Goal: Information Seeking & Learning: Learn about a topic

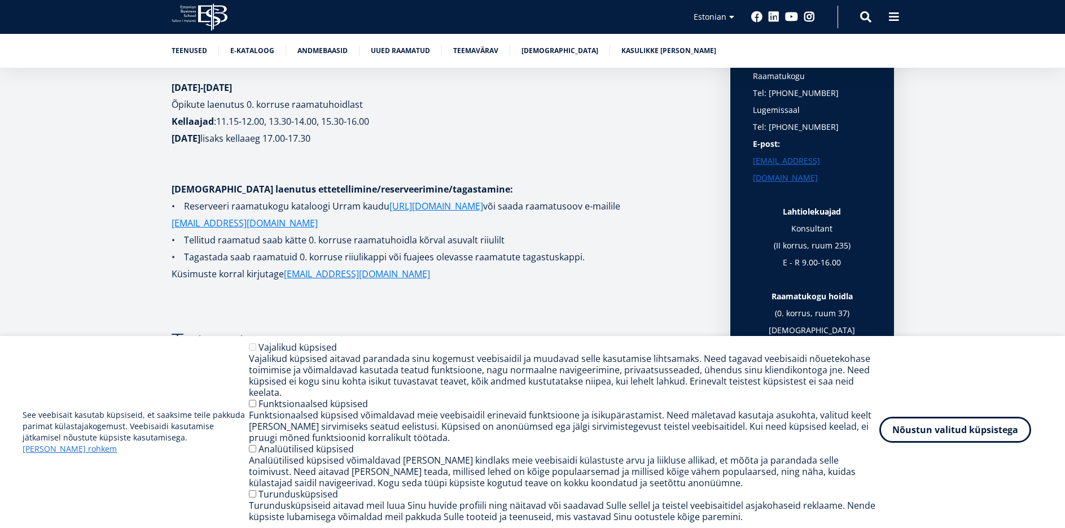
click at [956, 431] on button "Nõustun valitud küpsistega" at bounding box center [955, 430] width 152 height 26
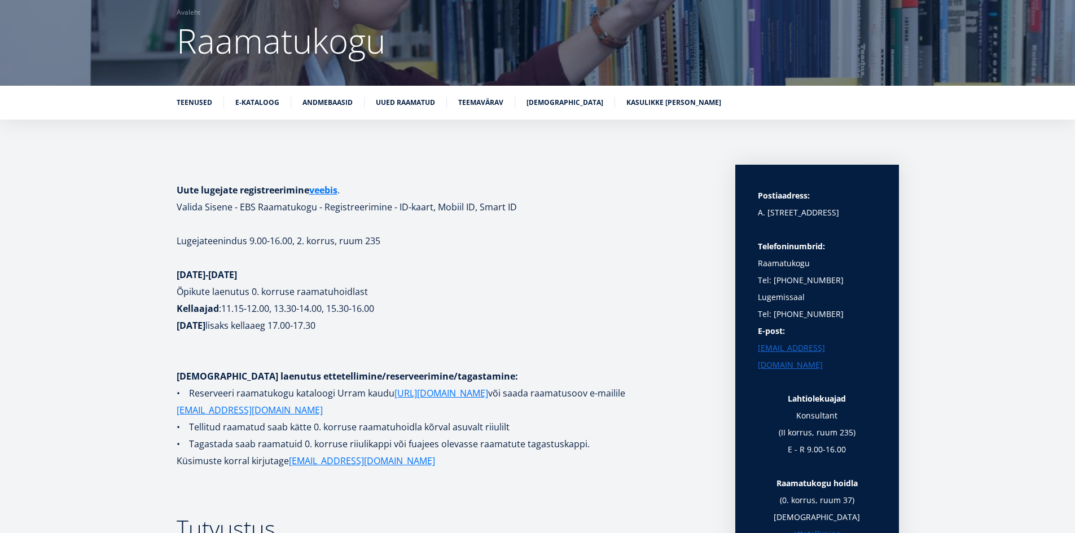
scroll to position [113, 0]
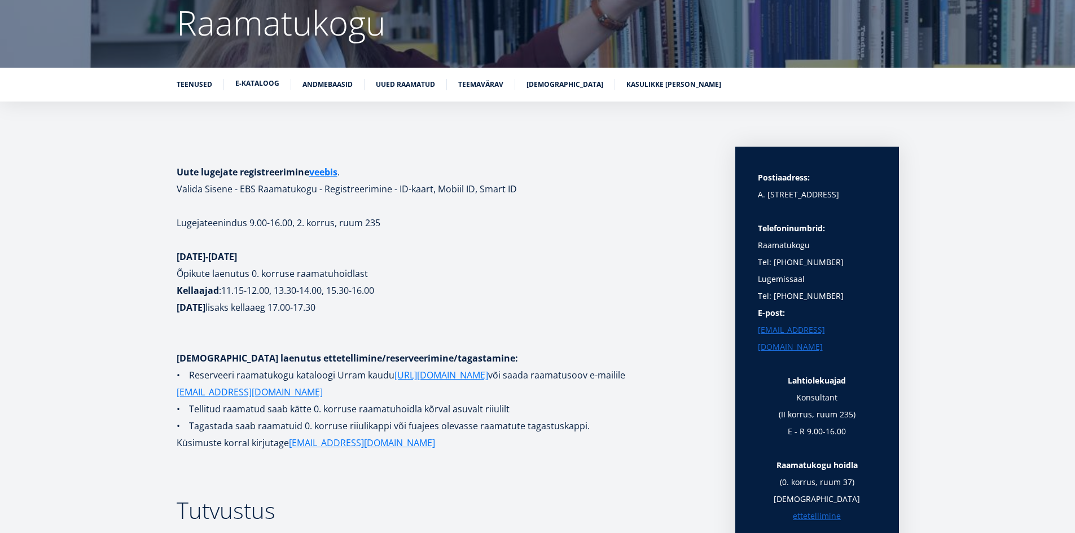
click at [253, 85] on link "E-kataloog" at bounding box center [257, 83] width 44 height 11
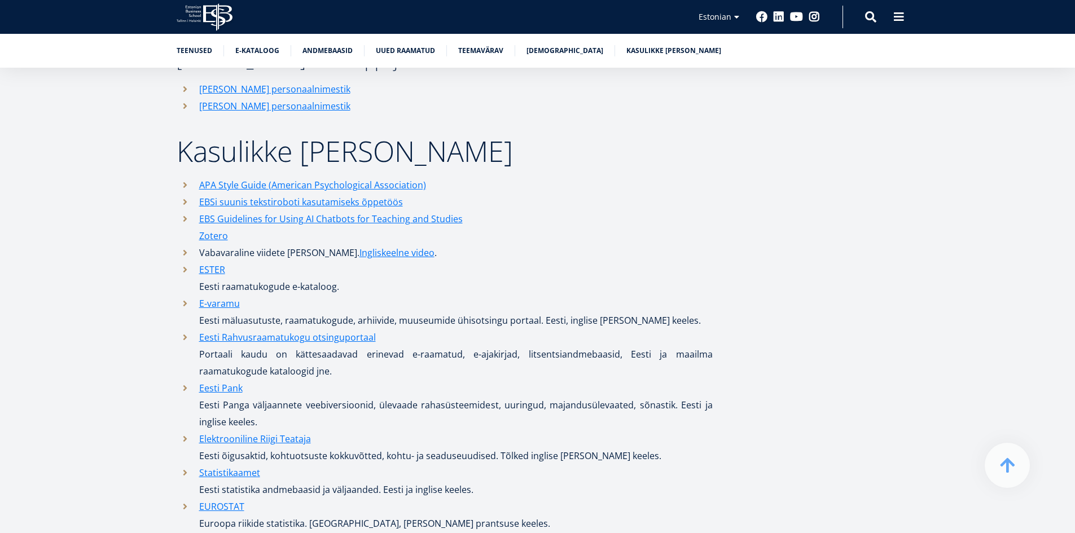
scroll to position [5396, 0]
click at [217, 262] on link "ESTER" at bounding box center [212, 270] width 26 height 17
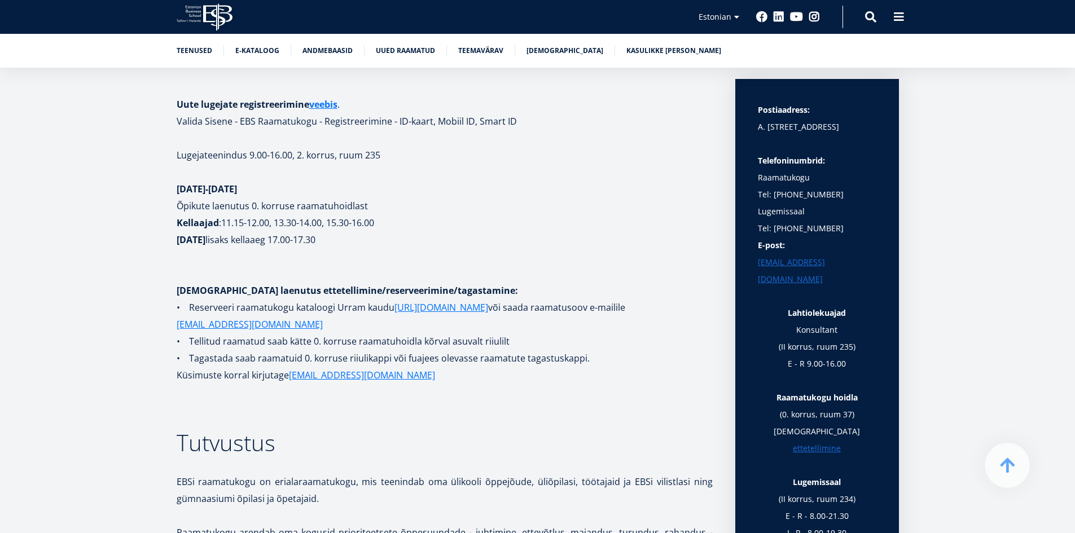
scroll to position [202, 0]
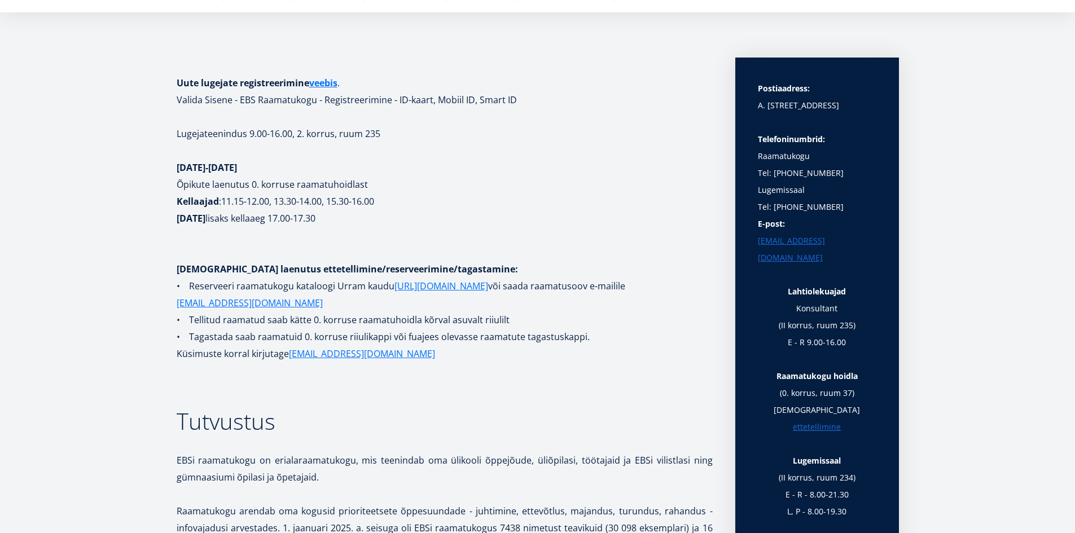
scroll to position [135, 0]
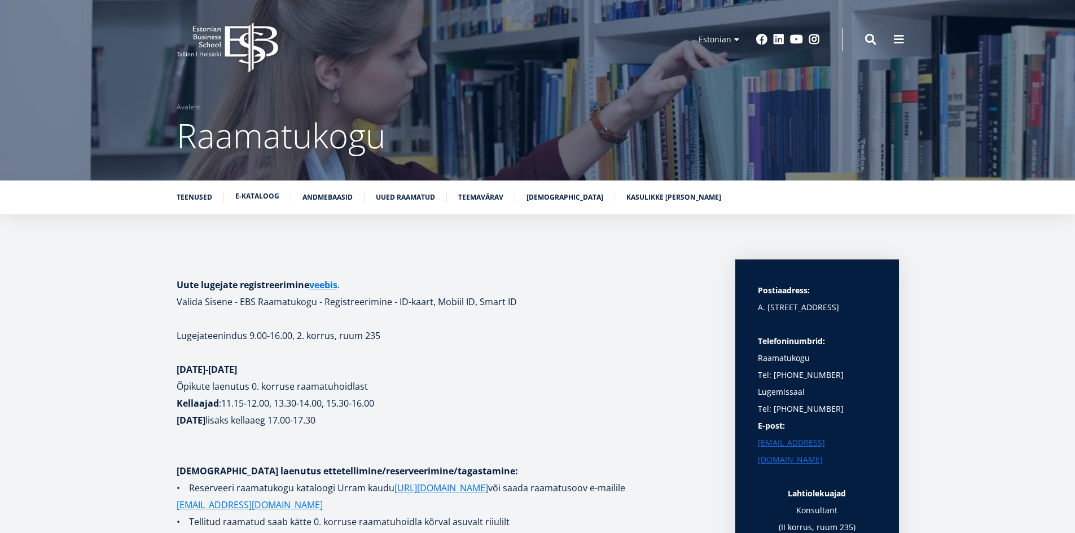
click at [242, 196] on link "E-kataloog" at bounding box center [257, 196] width 44 height 11
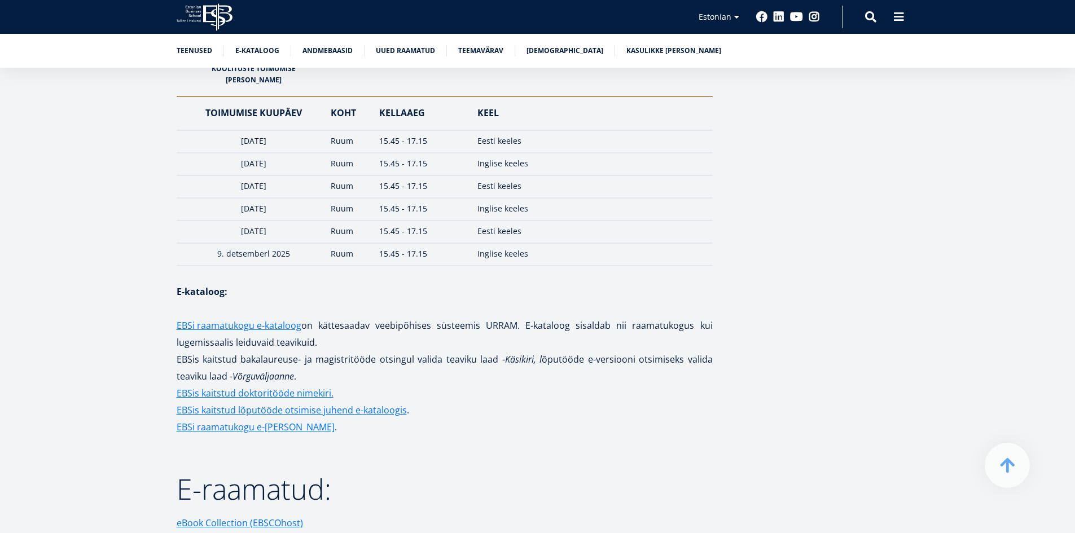
scroll to position [1727, 0]
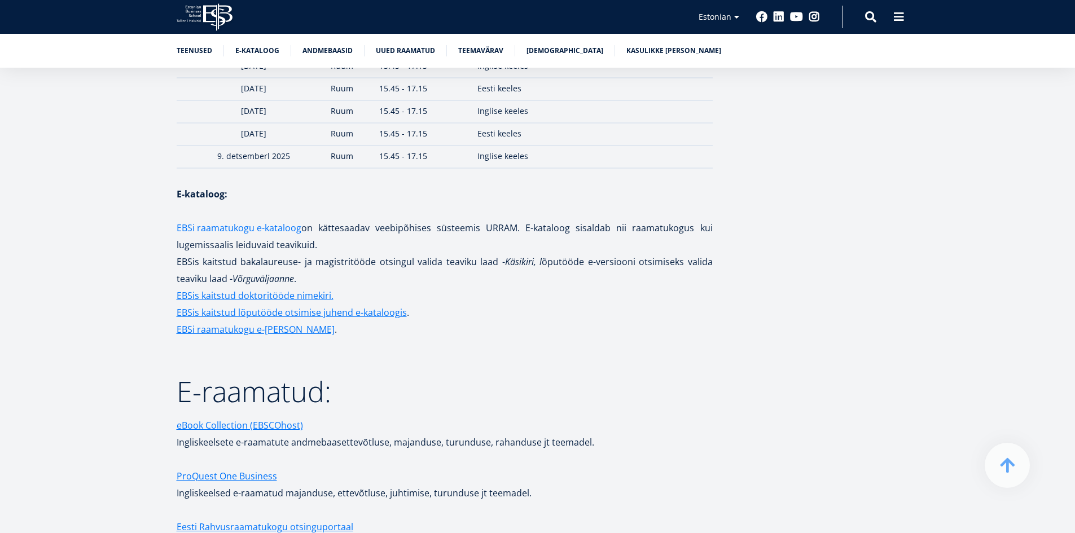
click at [291, 220] on link "EBSi raamatukogu e-kataloog" at bounding box center [239, 228] width 125 height 17
